Goal: Navigation & Orientation: Find specific page/section

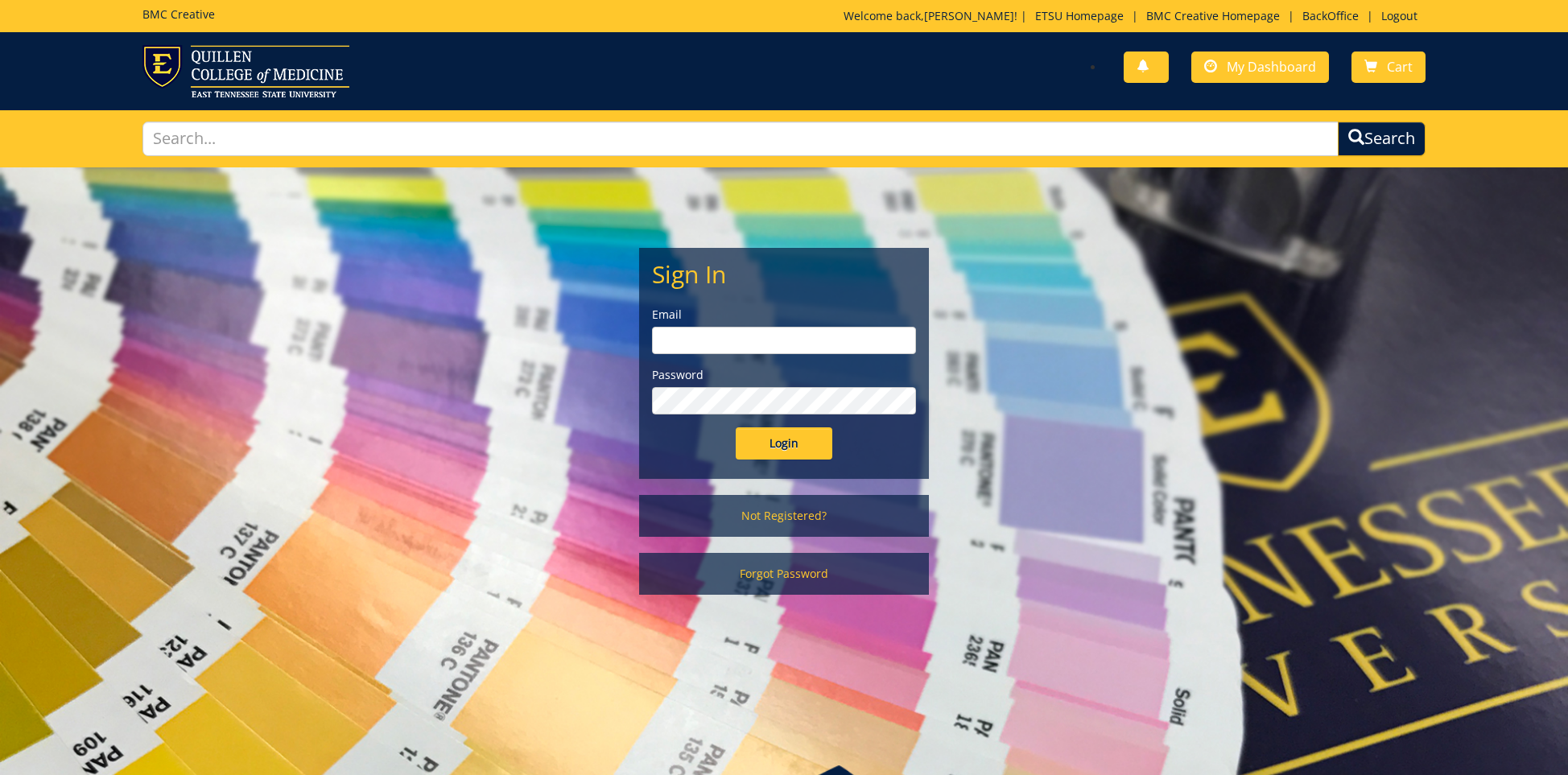
type input "ares@etsu.edu"
click at [768, 442] on input "Login" at bounding box center [784, 443] width 97 height 32
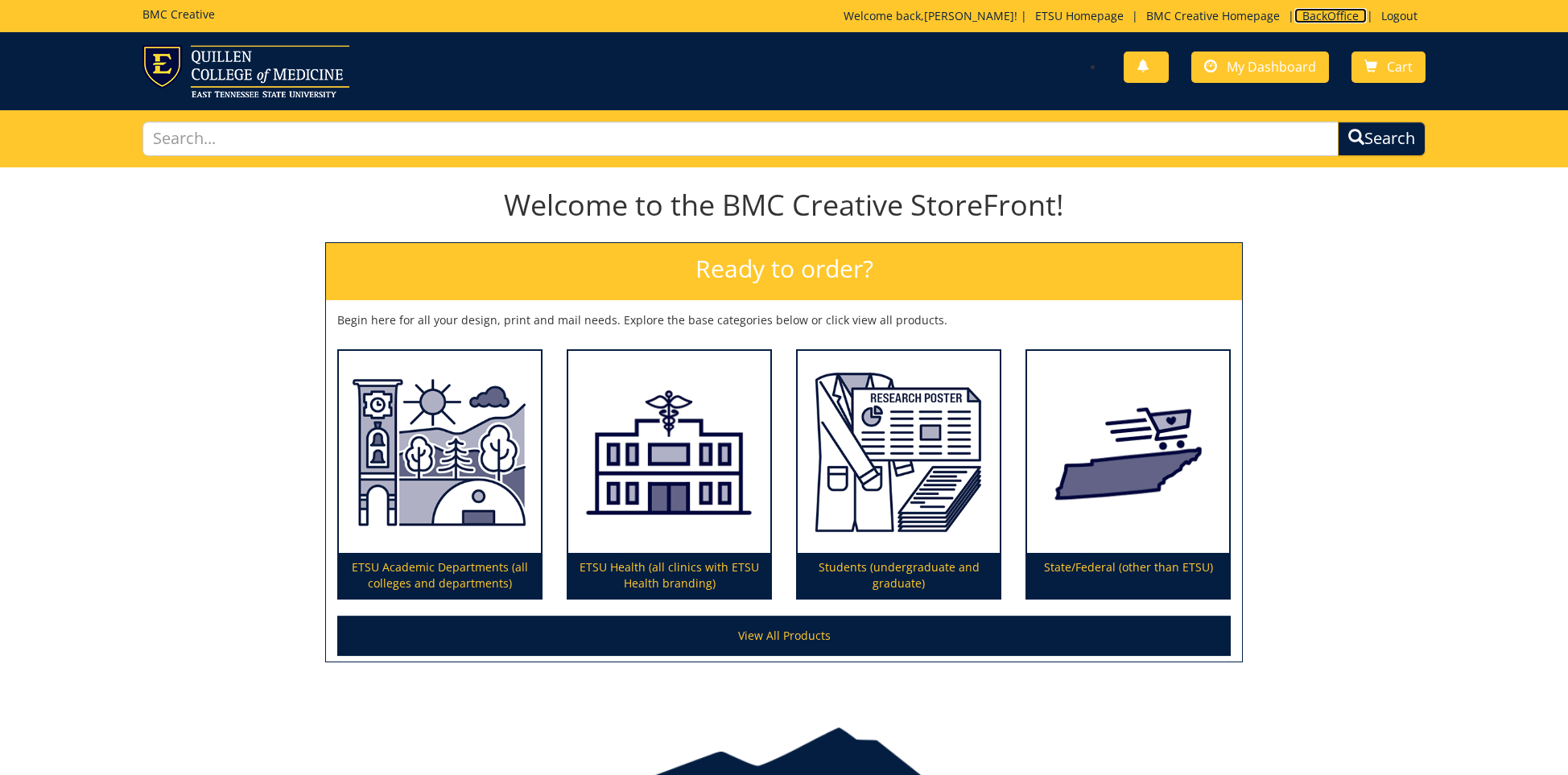
click at [1320, 17] on link "BackOffice" at bounding box center [1331, 16] width 73 height 16
